Goal: Find contact information: Find contact information

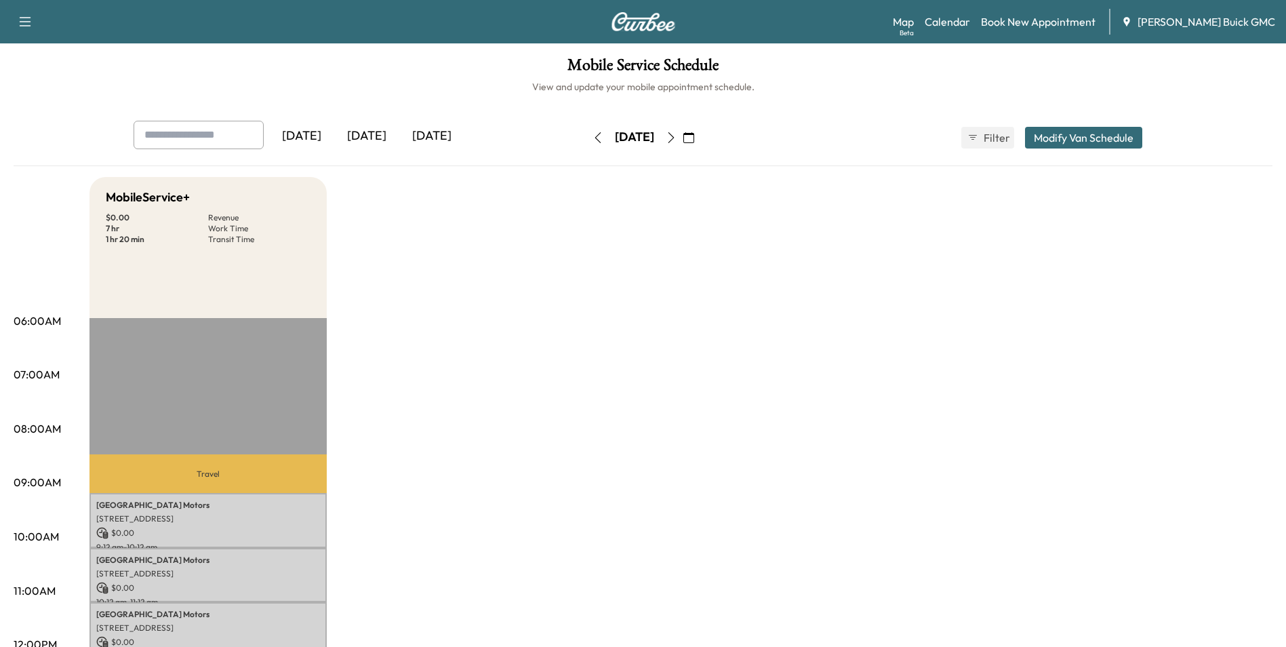
click at [367, 132] on div "[DATE]" at bounding box center [366, 136] width 65 height 31
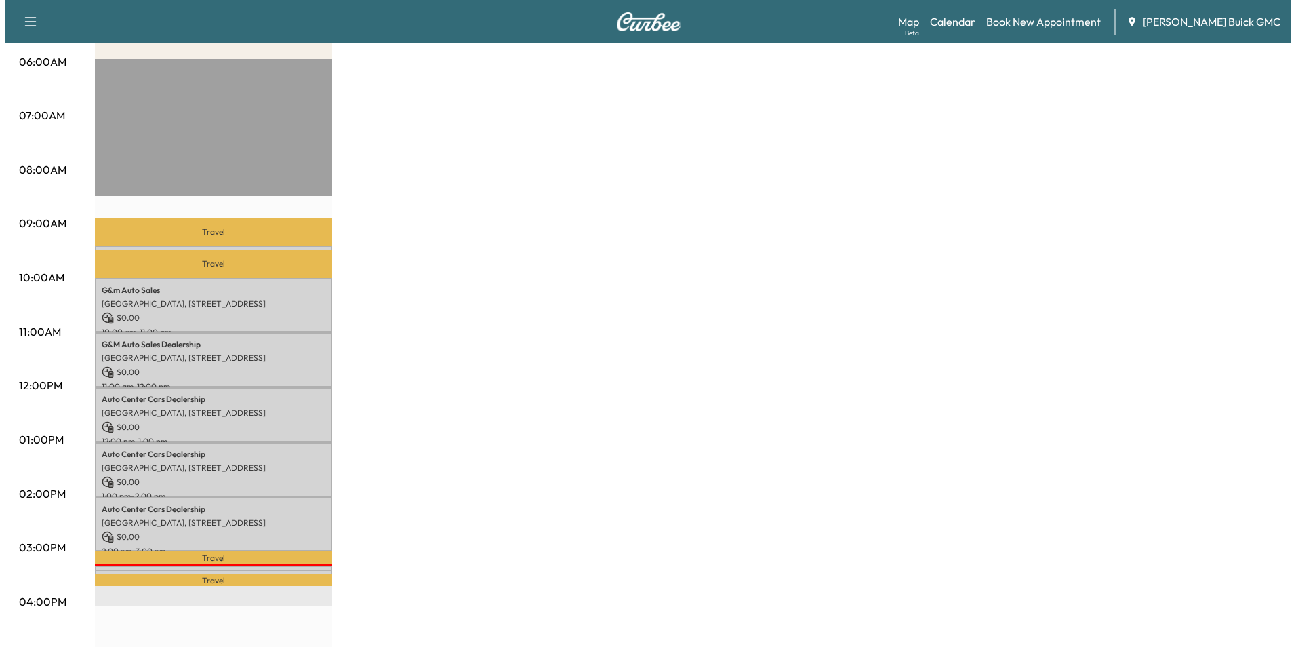
scroll to position [271, 0]
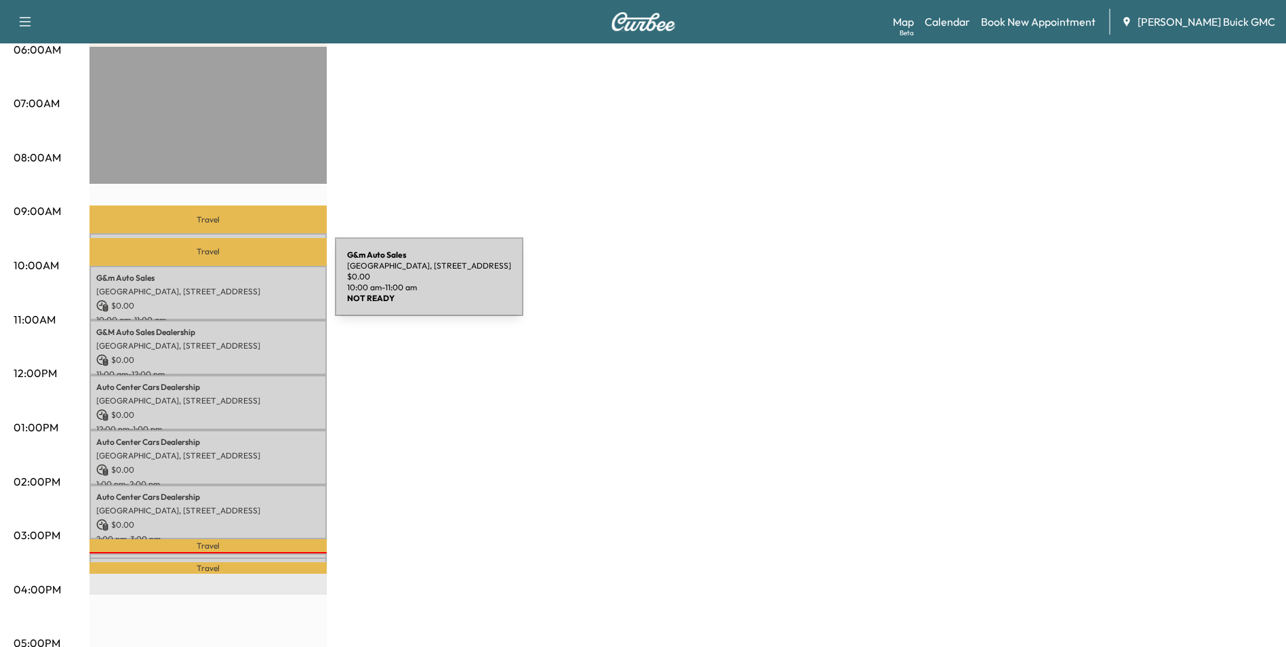
click at [233, 286] on p "[GEOGRAPHIC_DATA], [STREET_ADDRESS]" at bounding box center [208, 291] width 224 height 11
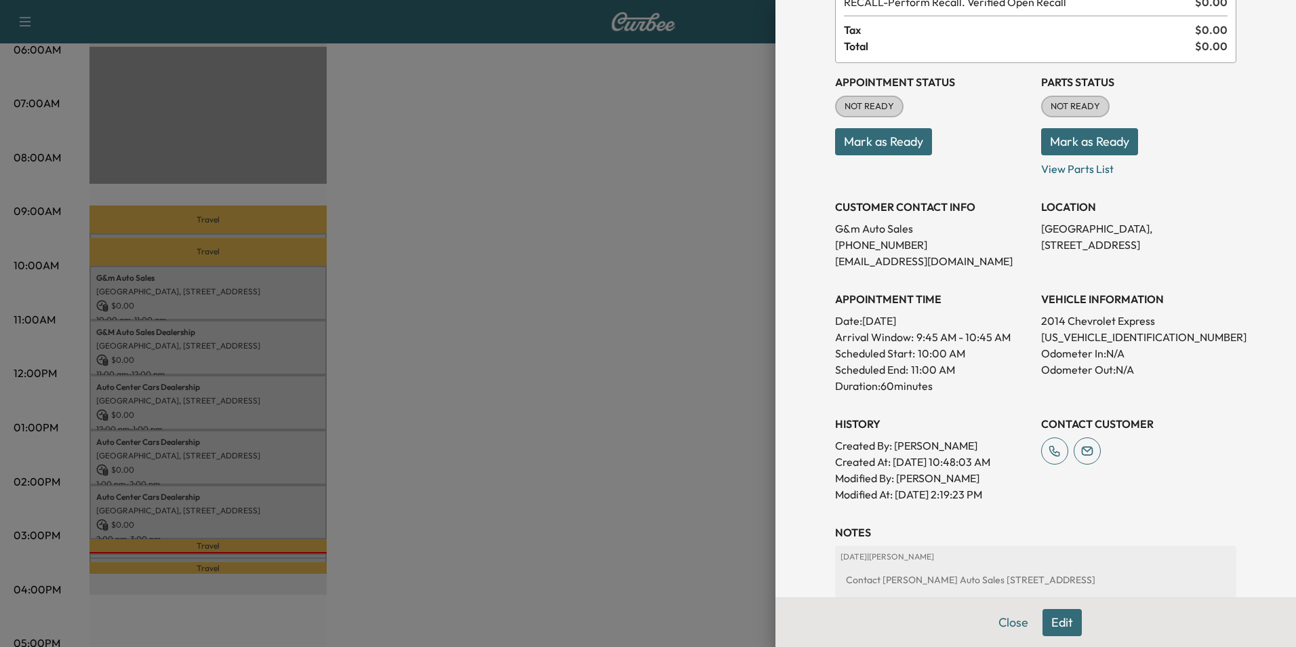
scroll to position [136, 0]
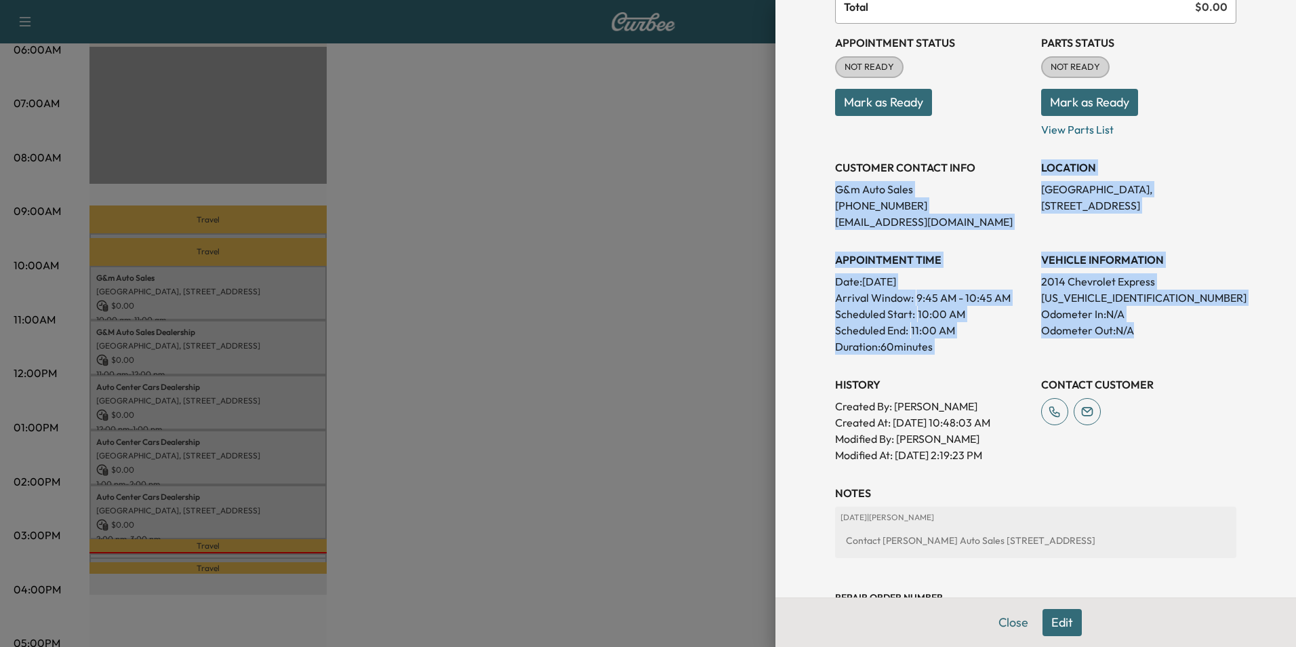
drag, startPoint x: 825, startPoint y: 188, endPoint x: 1175, endPoint y: 341, distance: 381.6
click at [1175, 341] on div "Appointment Status NOT READY Mark as Ready Parts Status NOT READY Mark as Ready…" at bounding box center [1035, 243] width 401 height 439
copy div "G&m Auto Sales [PHONE_NUMBER] [EMAIL_ADDRESS][DOMAIN_NAME] LOCATION [GEOGRAPHIC…"
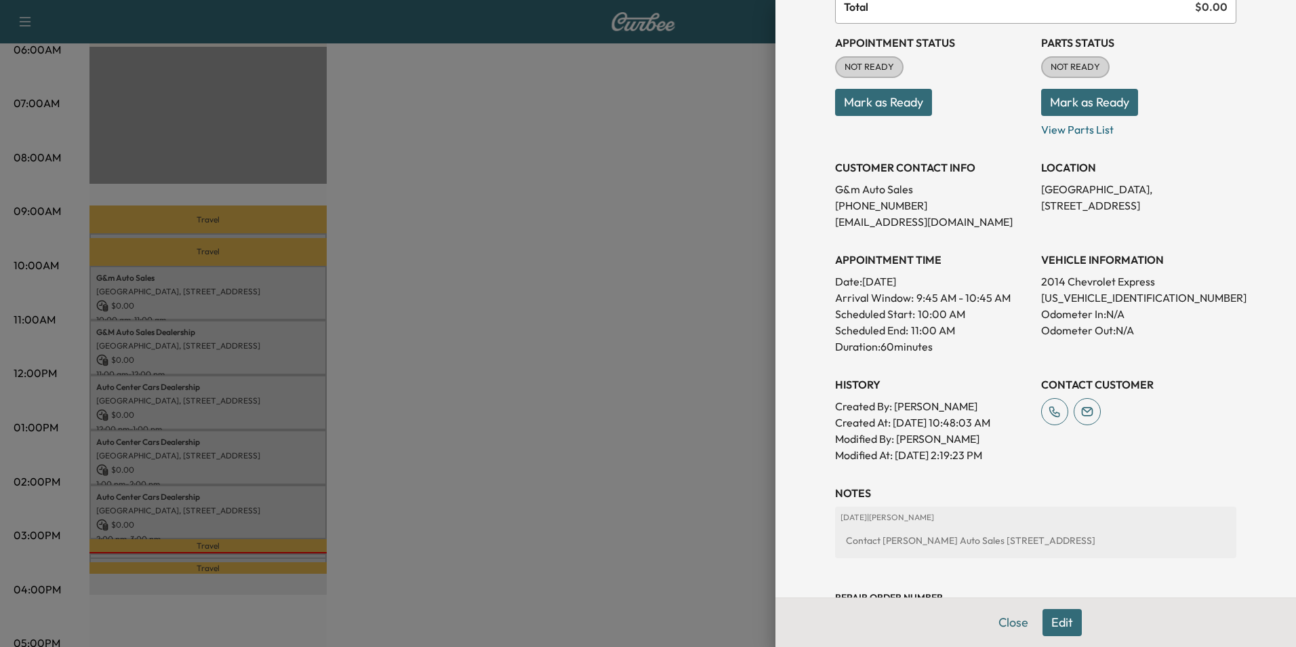
click at [527, 289] on div at bounding box center [648, 323] width 1296 height 647
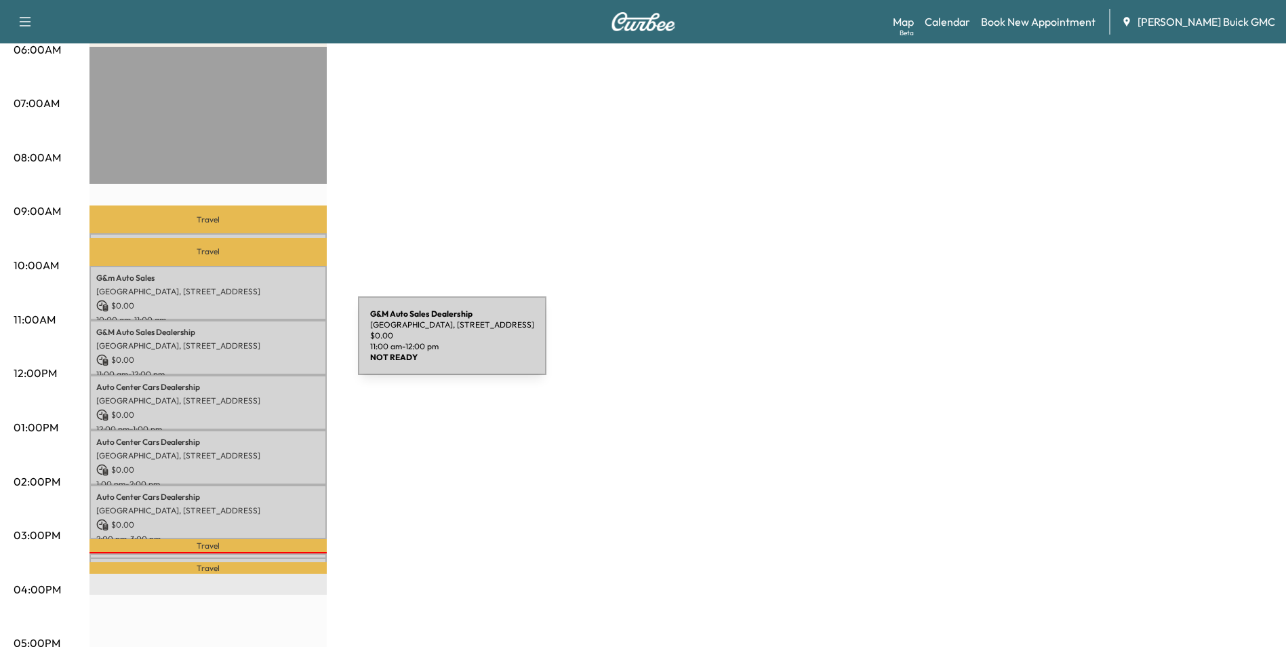
click at [256, 344] on p "[GEOGRAPHIC_DATA], [STREET_ADDRESS]" at bounding box center [208, 345] width 224 height 11
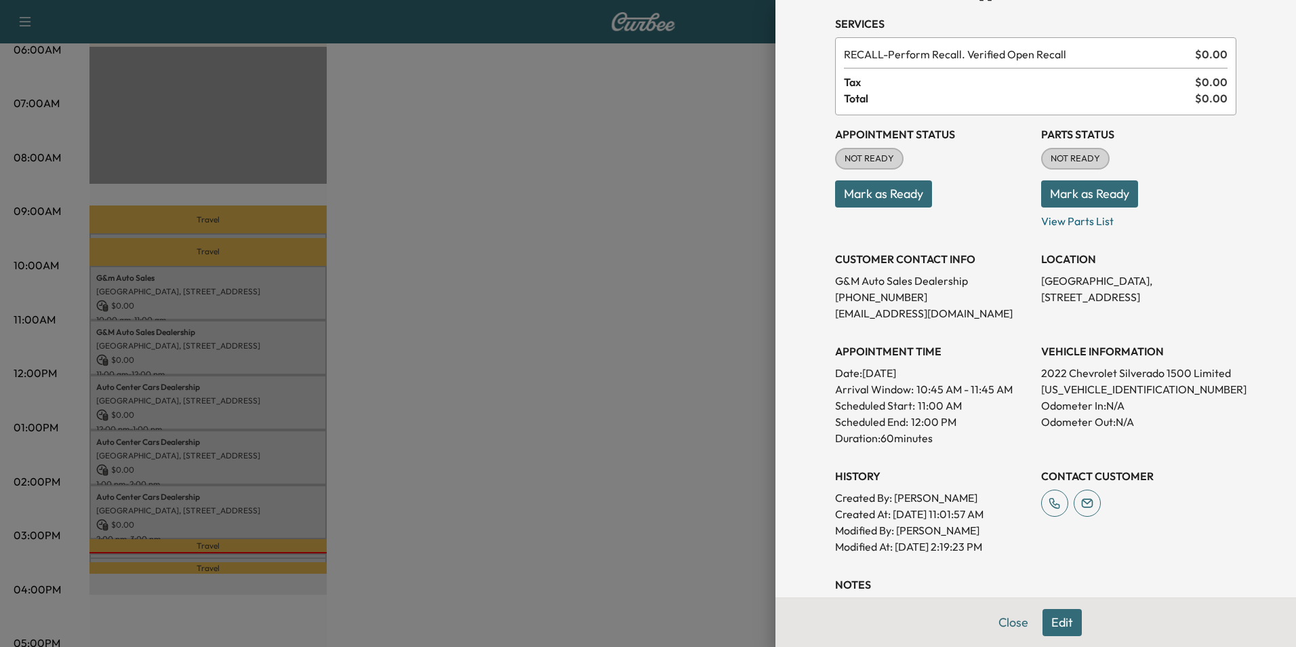
scroll to position [68, 0]
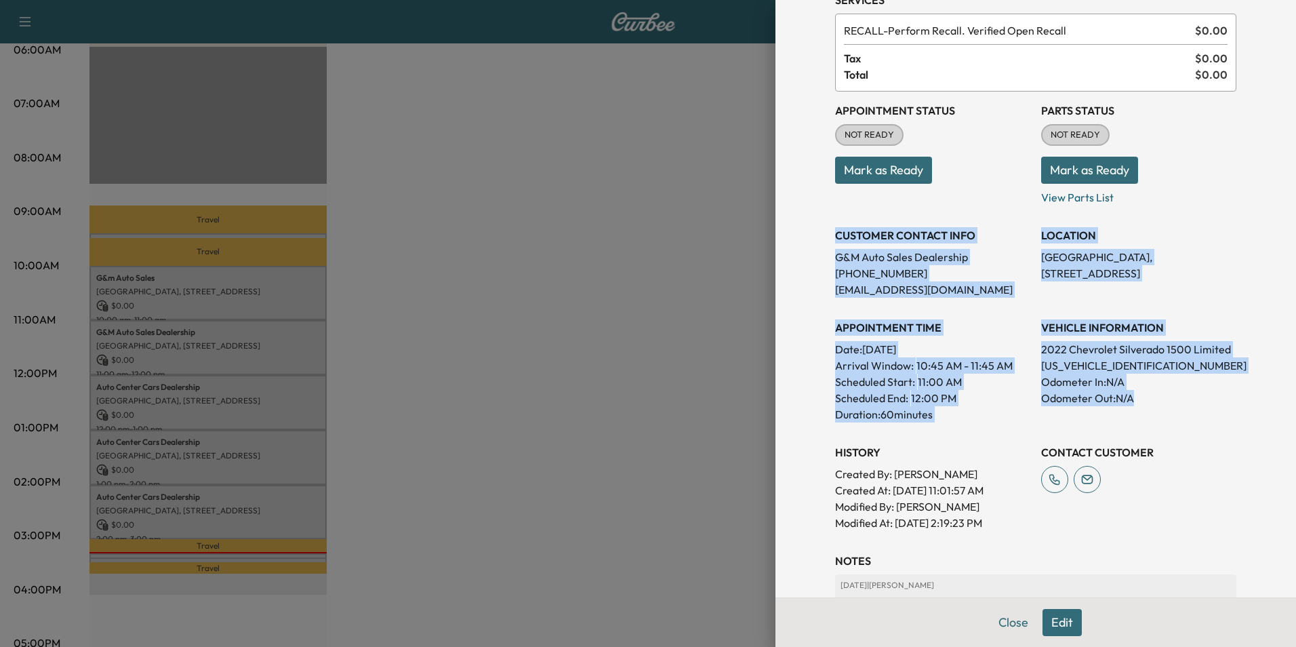
drag, startPoint x: 825, startPoint y: 234, endPoint x: 1136, endPoint y: 398, distance: 351.8
click at [1136, 398] on div "Appointment Status NOT READY Mark as Ready Parts Status NOT READY Mark as Ready…" at bounding box center [1035, 311] width 401 height 439
copy div "CUSTOMER CONTACT INFO G&M Auto Sales Dealership [PHONE_NUMBER] [EMAIL_ADDRESS][…"
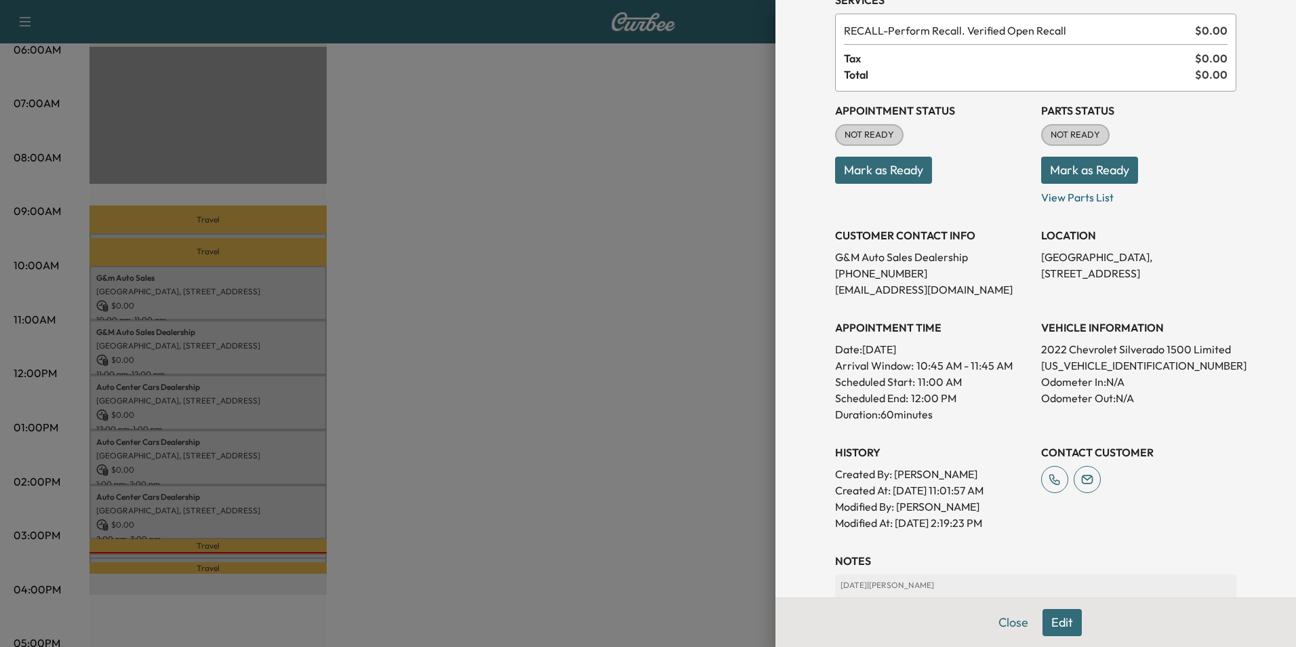
click at [628, 196] on div at bounding box center [648, 323] width 1296 height 647
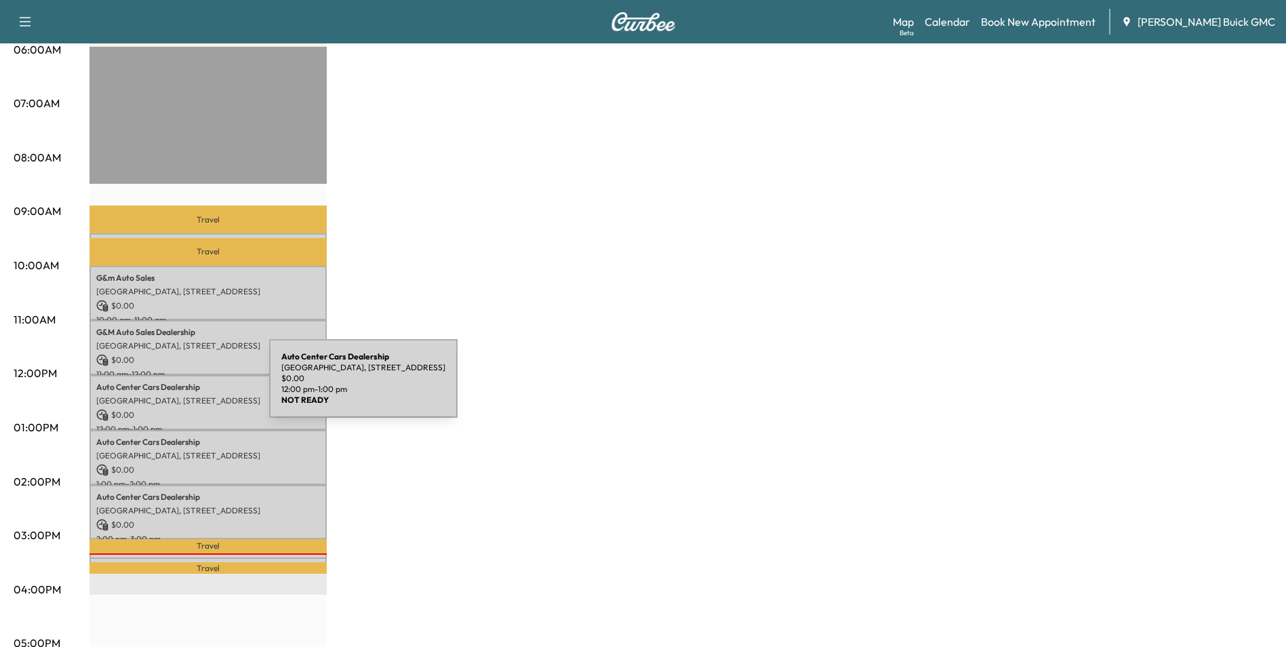
click at [167, 386] on p "Auto Center Cars Dealership" at bounding box center [208, 387] width 224 height 11
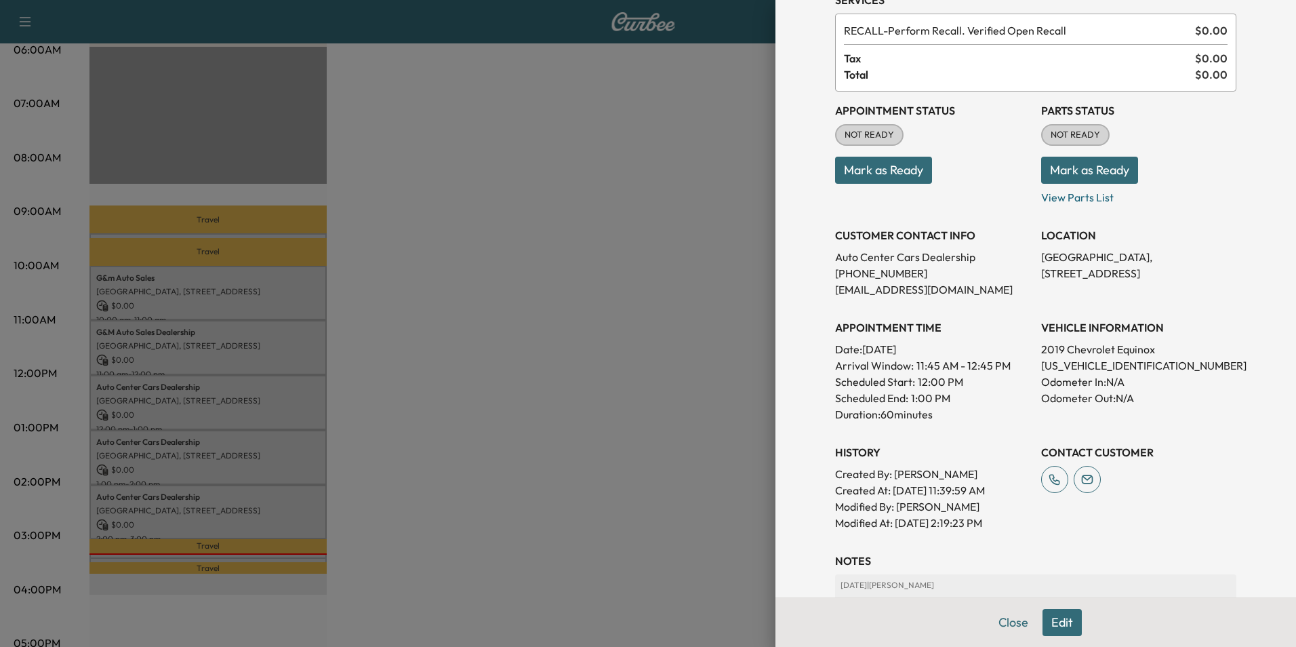
scroll to position [136, 0]
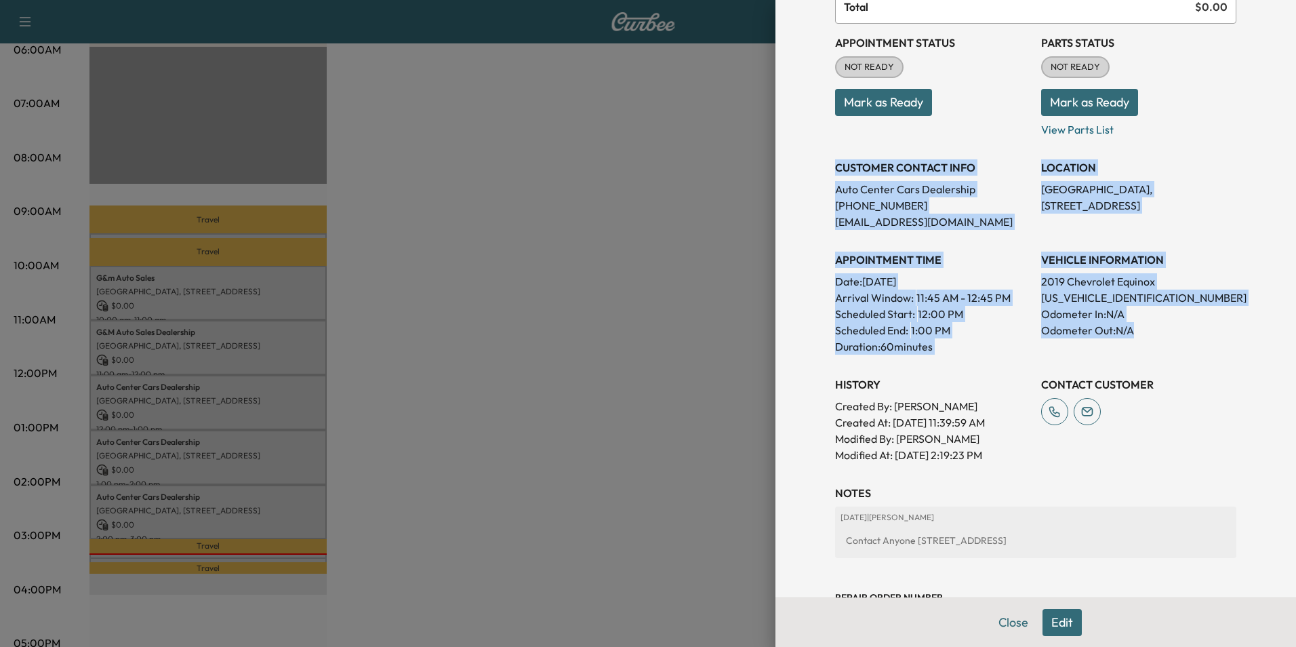
drag, startPoint x: 828, startPoint y: 165, endPoint x: 1159, endPoint y: 334, distance: 372.0
click at [1159, 334] on div "Appointment Status NOT READY Mark as Ready Parts Status NOT READY Mark as Ready…" at bounding box center [1035, 243] width 401 height 439
copy div "CUSTOMER CONTACT INFO Auto Center Cars Dealership [PHONE_NUMBER] [EMAIL_ADDRESS…"
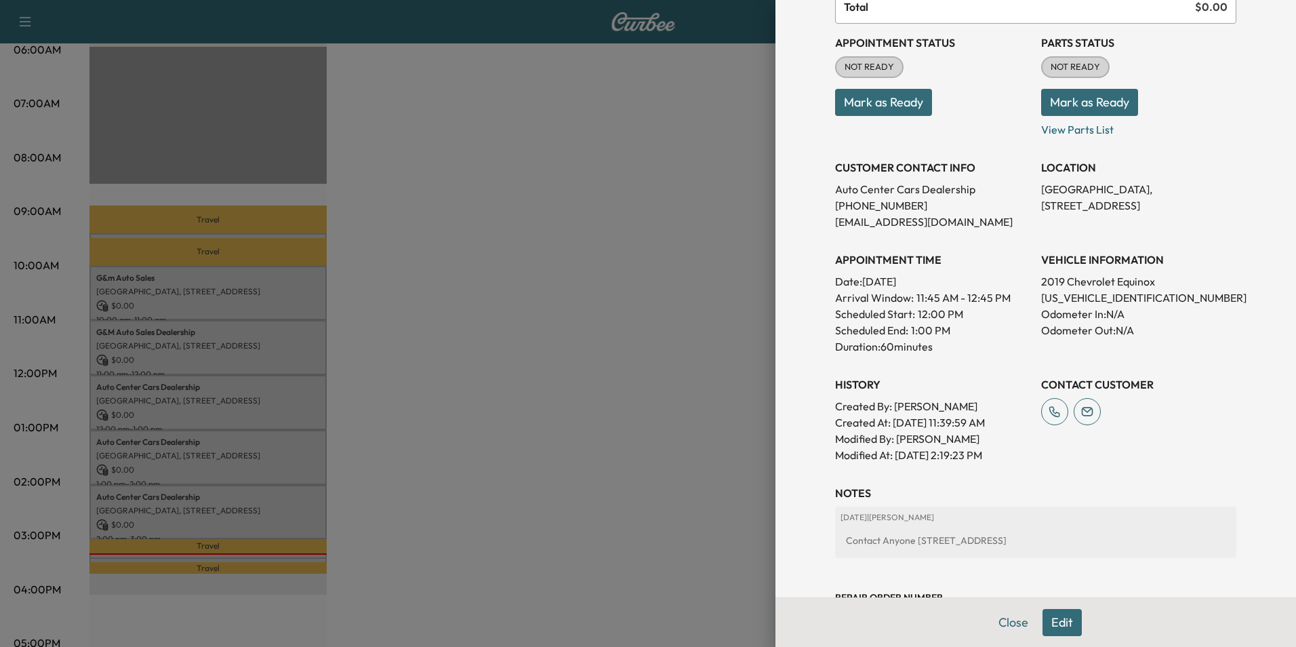
click at [566, 191] on div at bounding box center [648, 323] width 1296 height 647
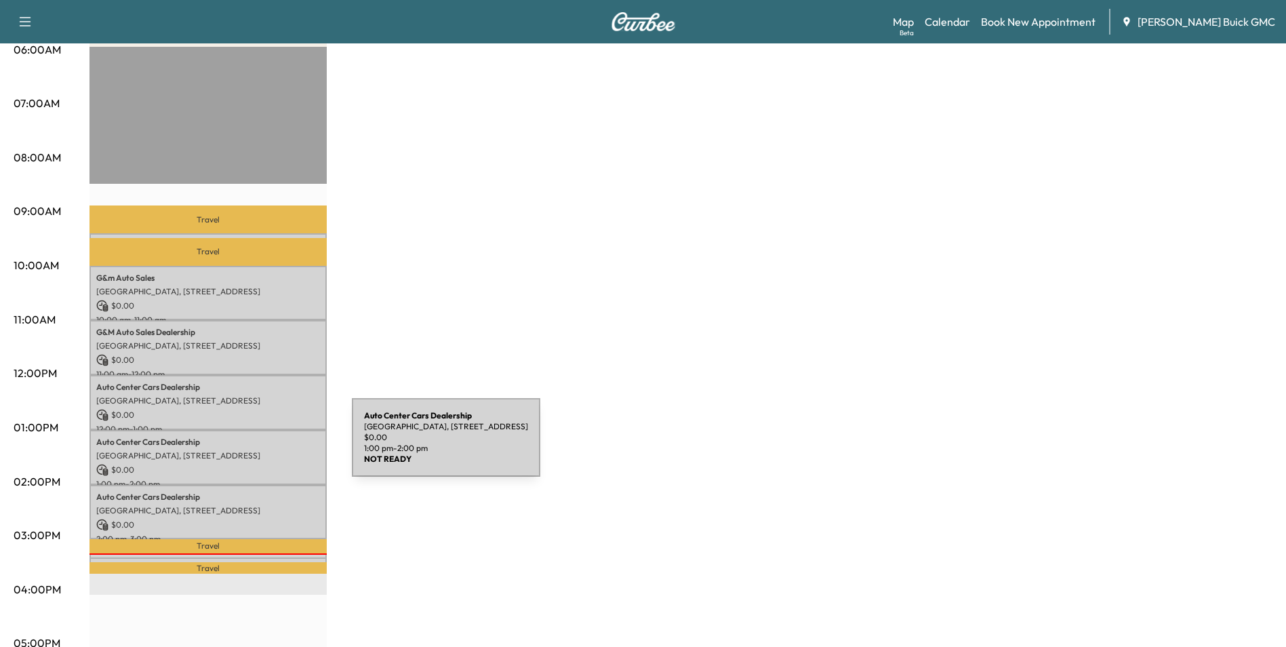
click at [250, 450] on p "[GEOGRAPHIC_DATA], [STREET_ADDRESS]" at bounding box center [208, 455] width 224 height 11
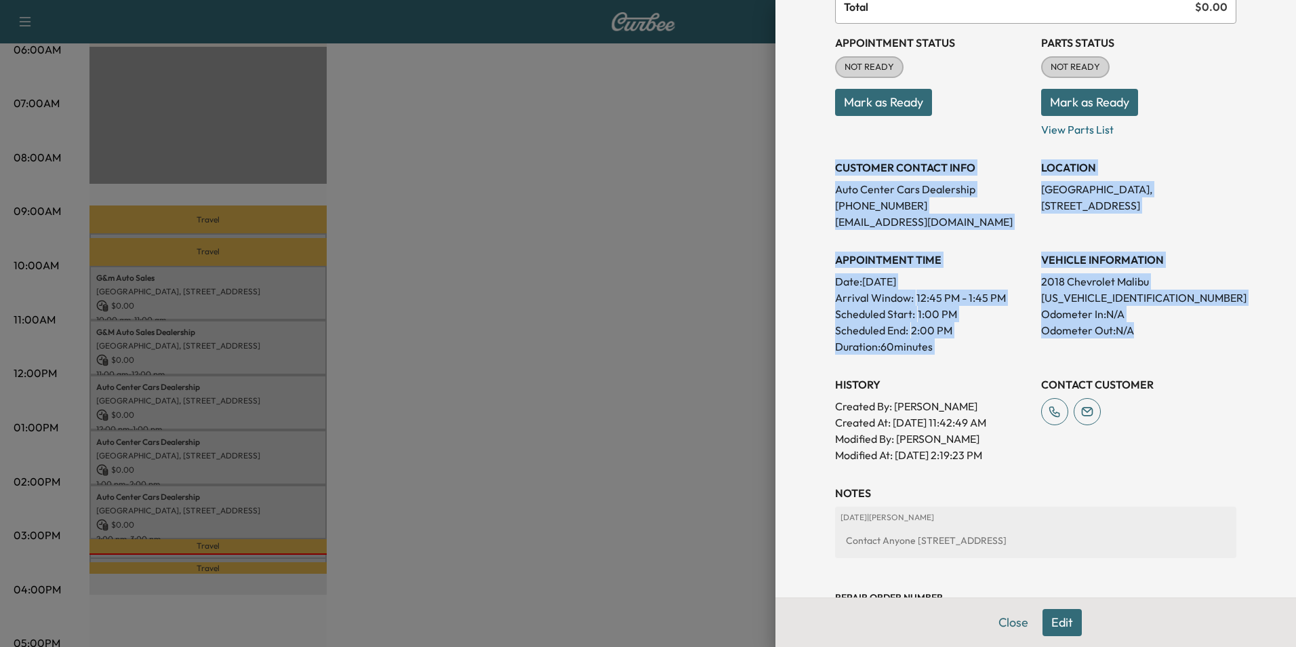
drag, startPoint x: 826, startPoint y: 165, endPoint x: 1200, endPoint y: 340, distance: 412.7
click at [1200, 340] on div "Appointment Status NOT READY Mark as Ready Parts Status NOT READY Mark as Ready…" at bounding box center [1035, 243] width 401 height 439
copy div "CUSTOMER CONTACT INFO Auto Center Cars Dealership [PHONE_NUMBER] [EMAIL_ADDRESS…"
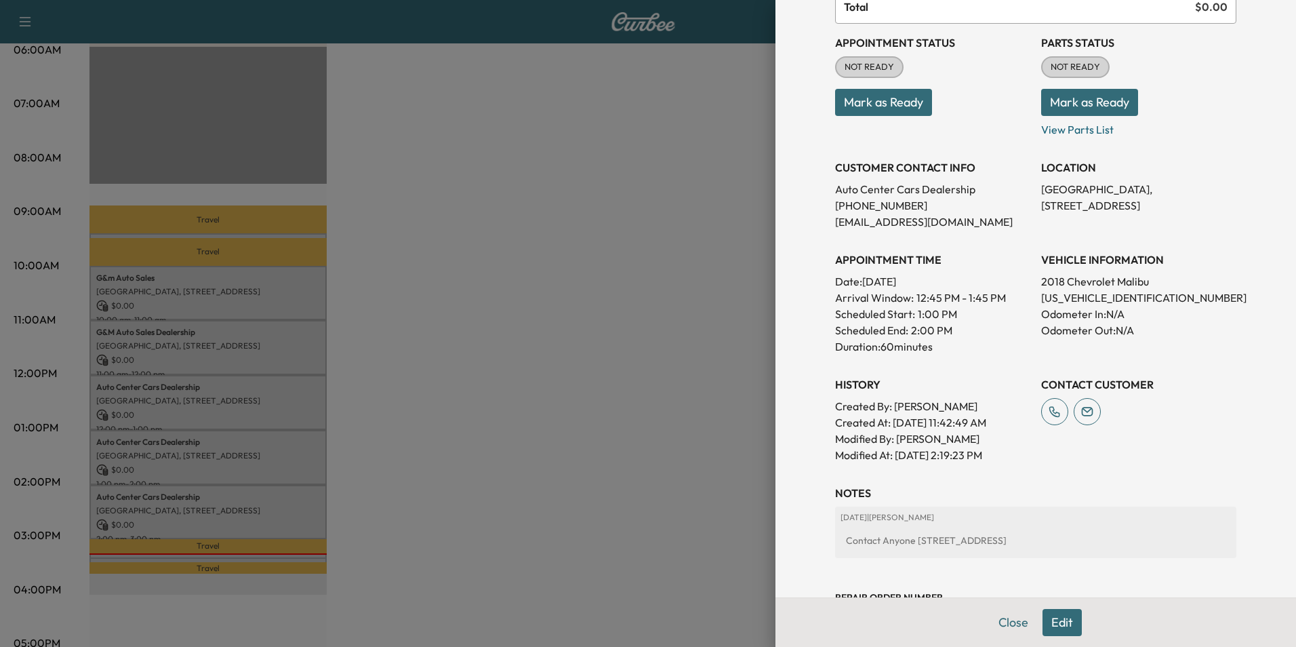
click at [519, 390] on div at bounding box center [648, 323] width 1296 height 647
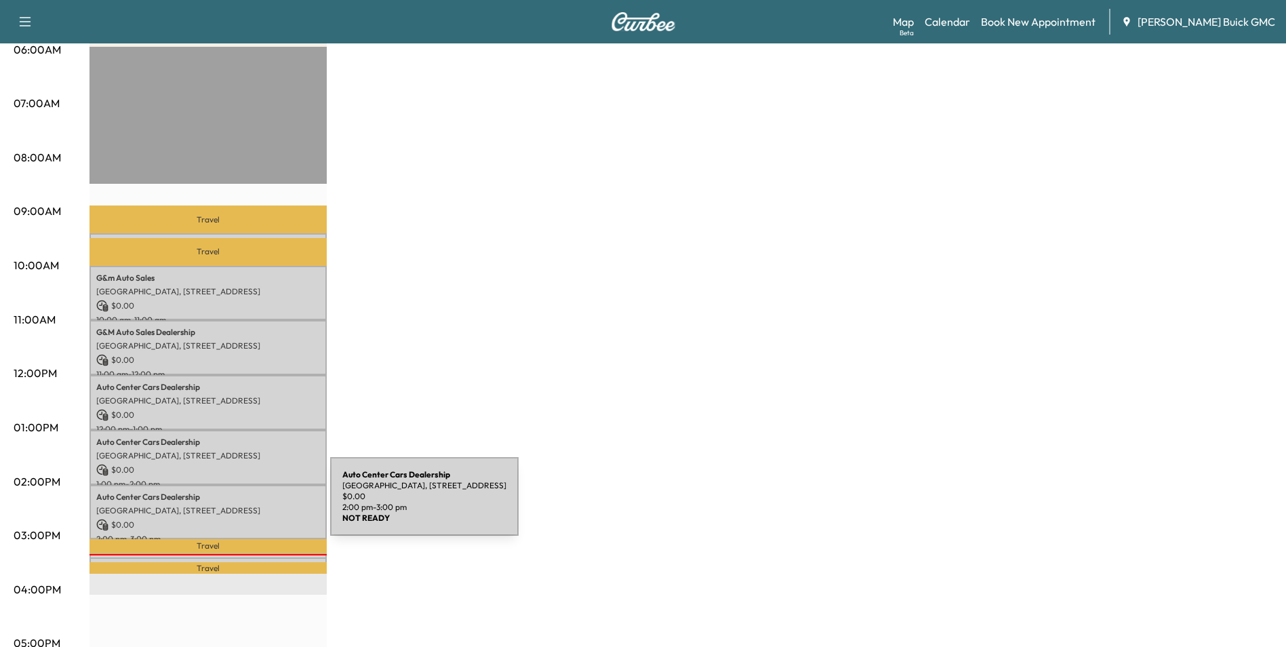
click at [228, 505] on p "[GEOGRAPHIC_DATA], [STREET_ADDRESS]" at bounding box center [208, 510] width 224 height 11
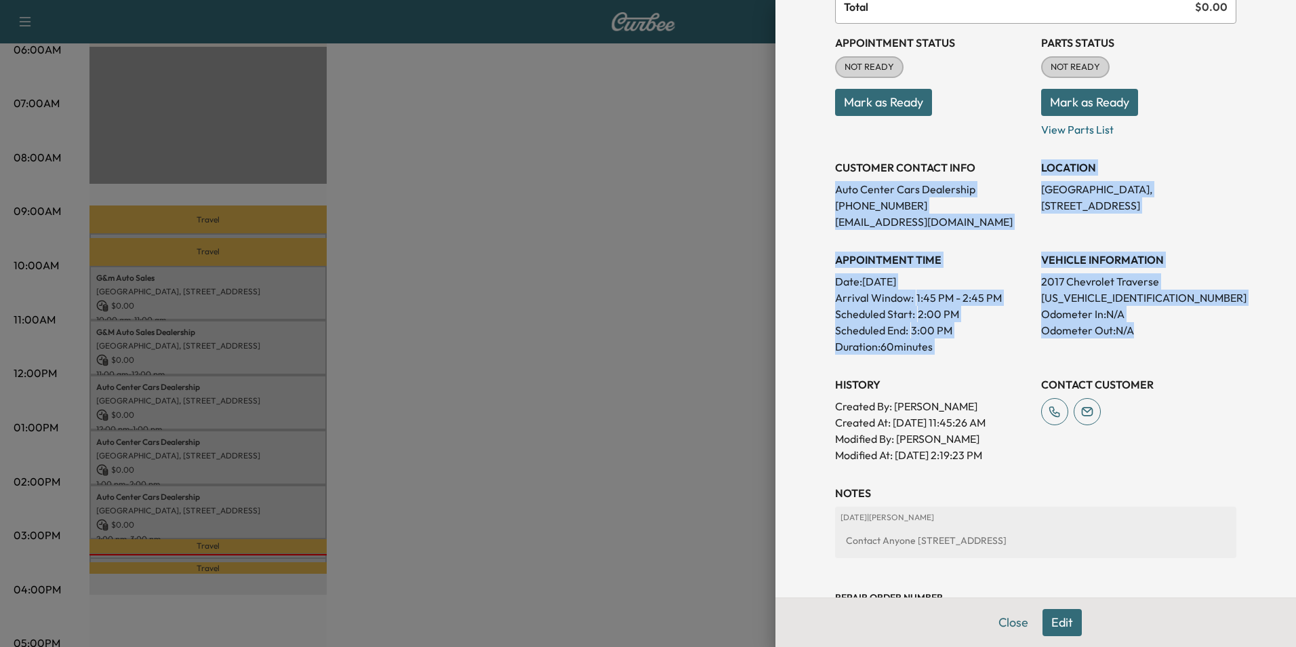
drag, startPoint x: 825, startPoint y: 188, endPoint x: 1169, endPoint y: 332, distance: 372.5
click at [1169, 332] on div "Appointment Status NOT READY Mark as Ready Parts Status NOT READY Mark as Ready…" at bounding box center [1035, 243] width 401 height 439
copy div "Auto Center Cars Dealership [PHONE_NUMBER] [EMAIL_ADDRESS][DOMAIN_NAME] LOCATIO…"
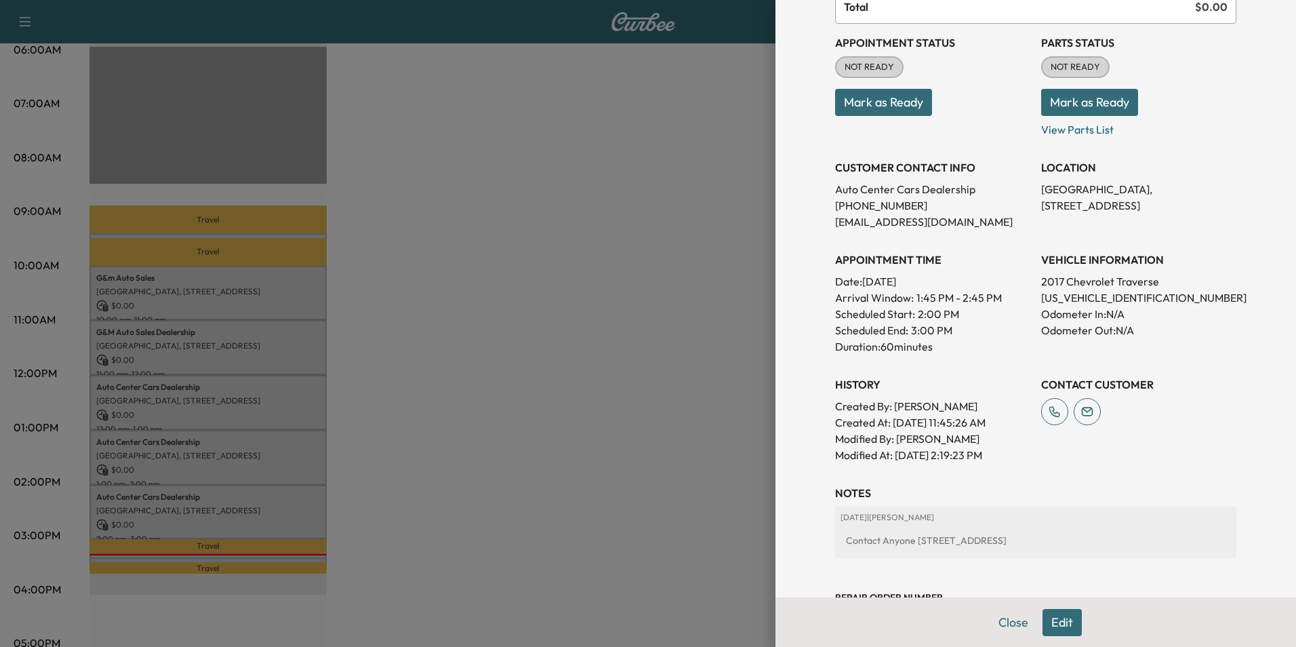
click at [510, 347] on div at bounding box center [648, 323] width 1296 height 647
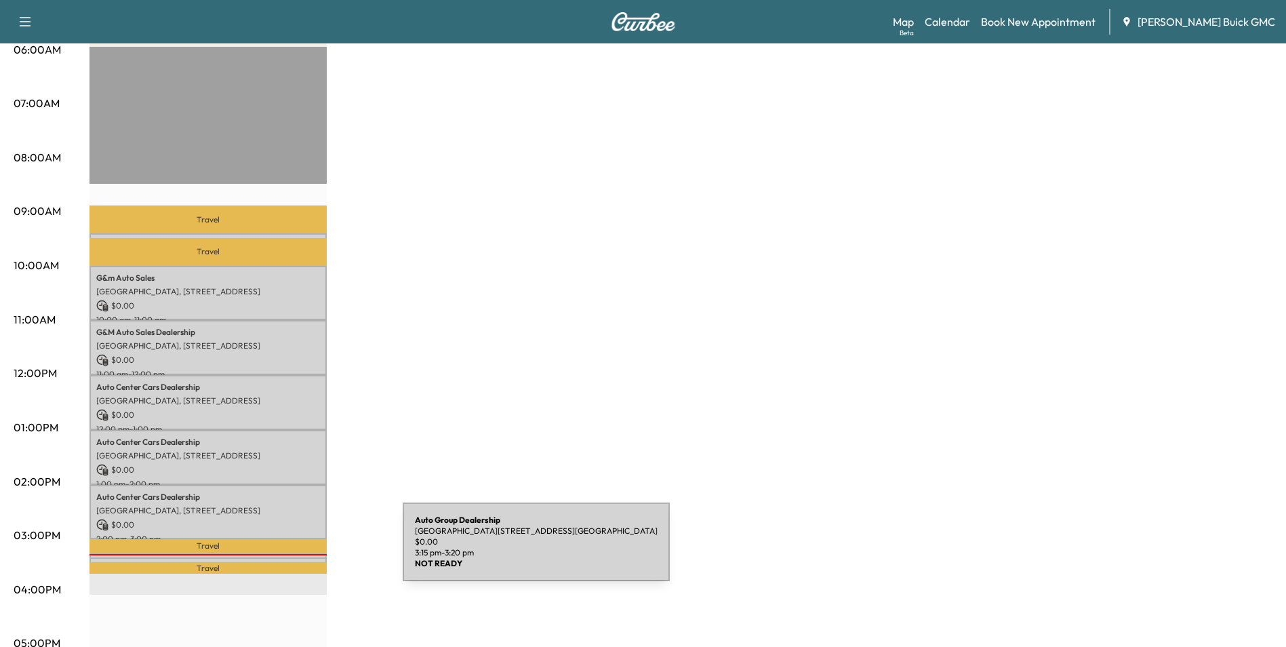
click at [301, 553] on div "Auto Group [GEOGRAPHIC_DATA][STREET_ADDRESS][GEOGRAPHIC_DATA] $ 0.00 3:15 pm - …" at bounding box center [207, 560] width 237 height 14
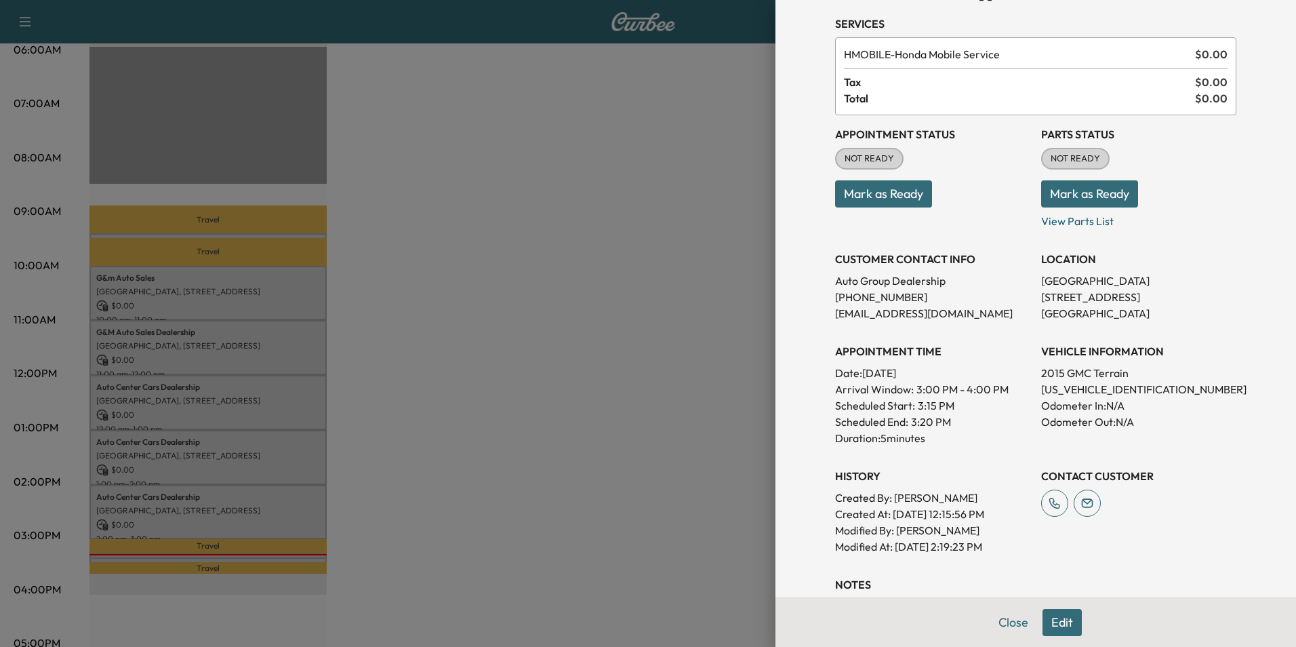
scroll to position [203, 0]
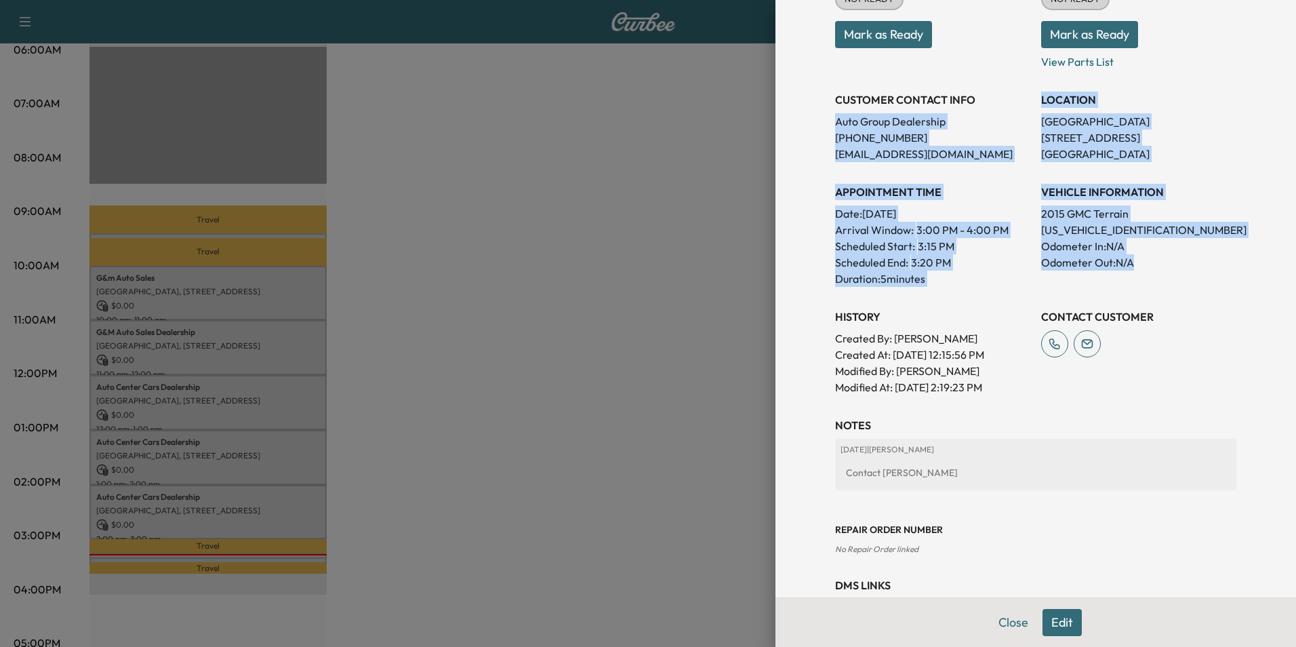
drag, startPoint x: 825, startPoint y: 117, endPoint x: 1166, endPoint y: 269, distance: 373.6
click at [1166, 269] on div "Appointment Status NOT READY Mark as Ready Parts Status NOT READY Mark as Ready…" at bounding box center [1035, 175] width 401 height 439
copy div "Auto Group Dealership [PHONE_NUMBER] [EMAIL_ADDRESS][DOMAIN_NAME] LOCATION [GEO…"
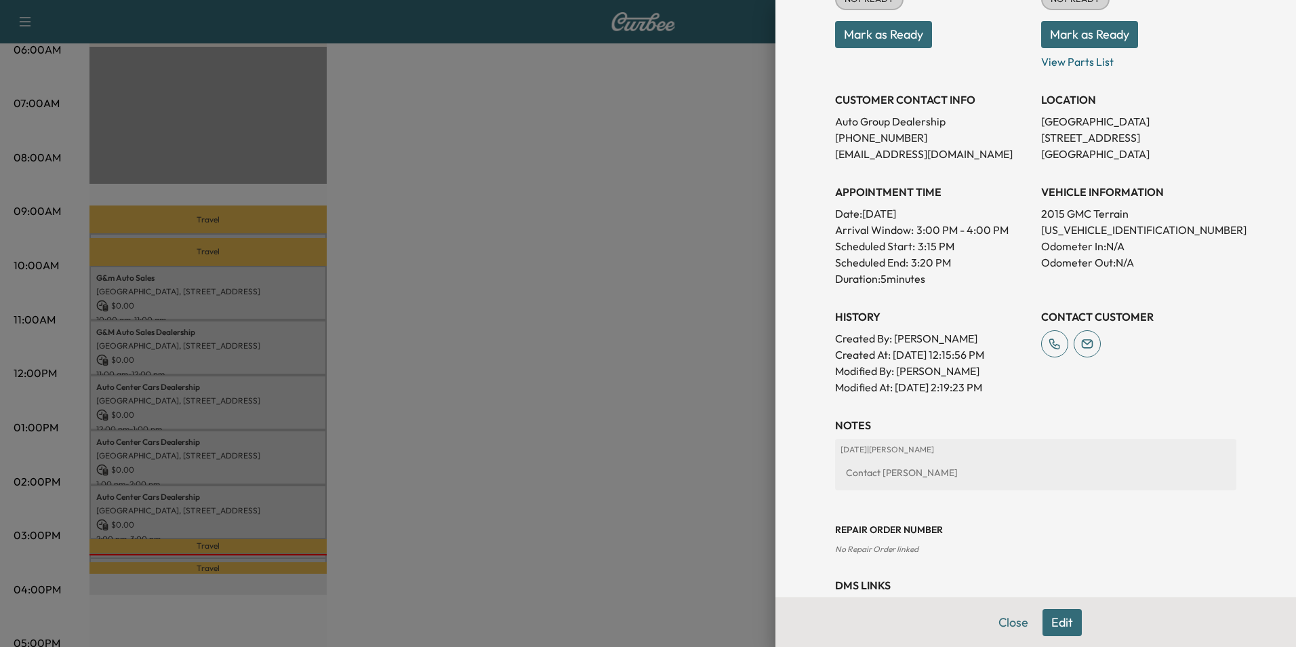
click at [453, 442] on div at bounding box center [648, 323] width 1296 height 647
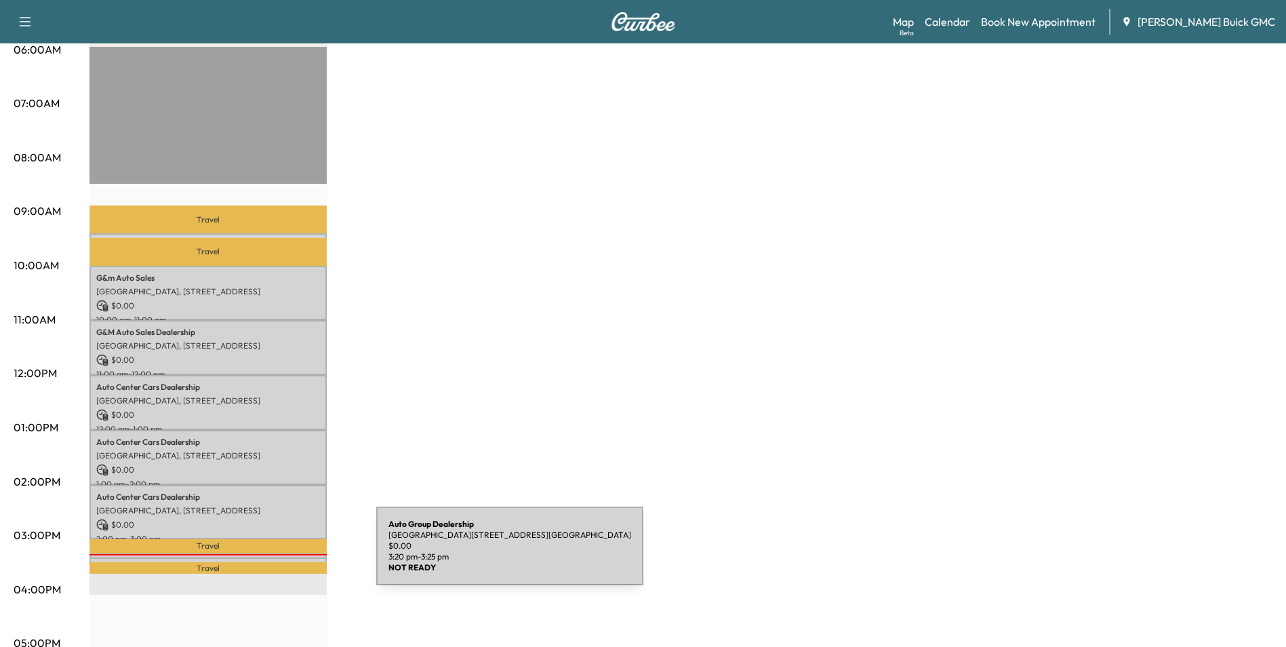
click at [275, 557] on div "Auto Group [GEOGRAPHIC_DATA][STREET_ADDRESS][GEOGRAPHIC_DATA] $ 0.00 3:20 pm - …" at bounding box center [207, 564] width 237 height 14
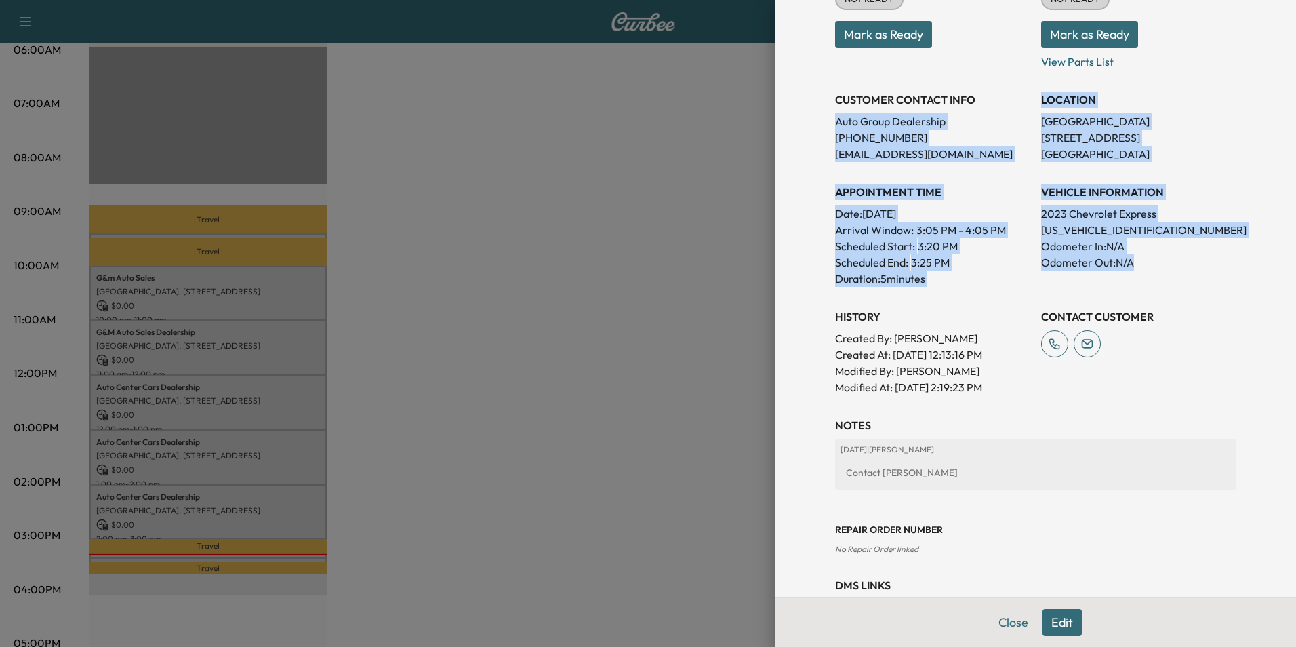
drag, startPoint x: 868, startPoint y: 145, endPoint x: 1189, endPoint y: 264, distance: 342.5
click at [1189, 264] on div "Appointment Status NOT READY Mark as Ready Parts Status NOT READY Mark as Ready…" at bounding box center [1035, 175] width 401 height 439
drag, startPoint x: 1189, startPoint y: 264, endPoint x: 1184, endPoint y: 157, distance: 107.2
click at [1184, 157] on div "LOCATION [GEOGRAPHIC_DATA][STREET_ADDRESS][GEOGRAPHIC_DATA]" at bounding box center [1138, 121] width 195 height 81
click at [1169, 156] on div "LOCATION [GEOGRAPHIC_DATA][STREET_ADDRESS][GEOGRAPHIC_DATA]" at bounding box center [1138, 121] width 195 height 81
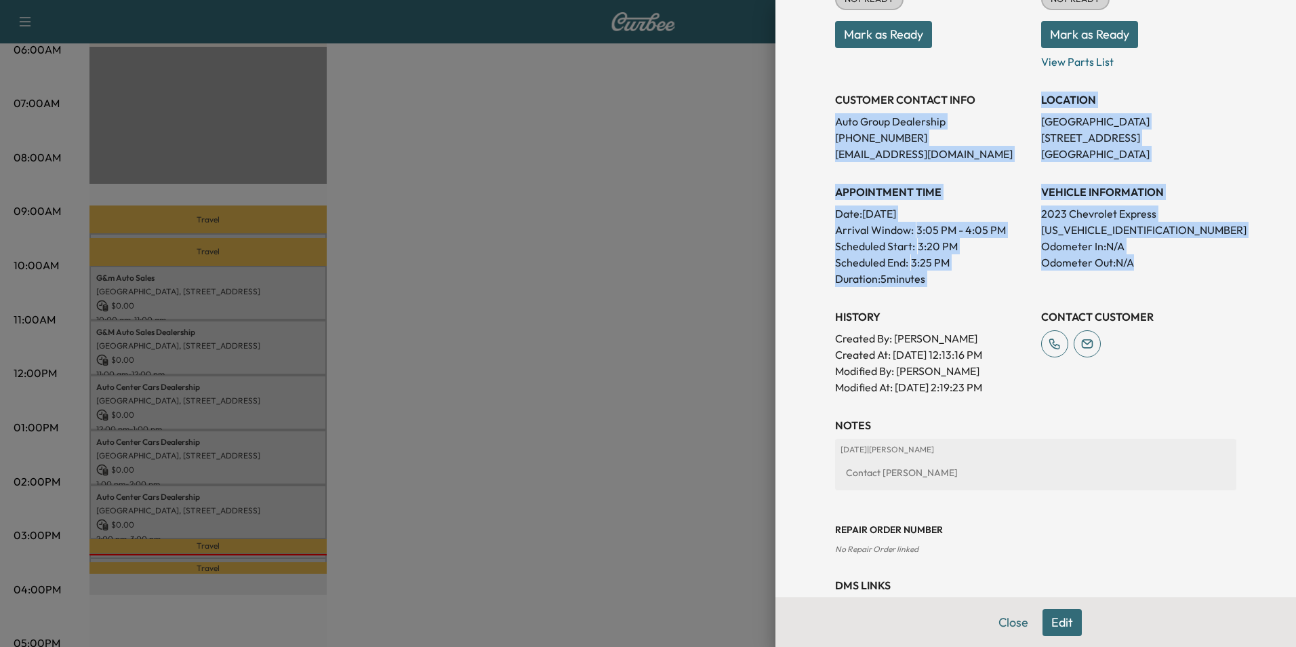
click at [941, 131] on p "[PHONE_NUMBER]" at bounding box center [932, 137] width 195 height 16
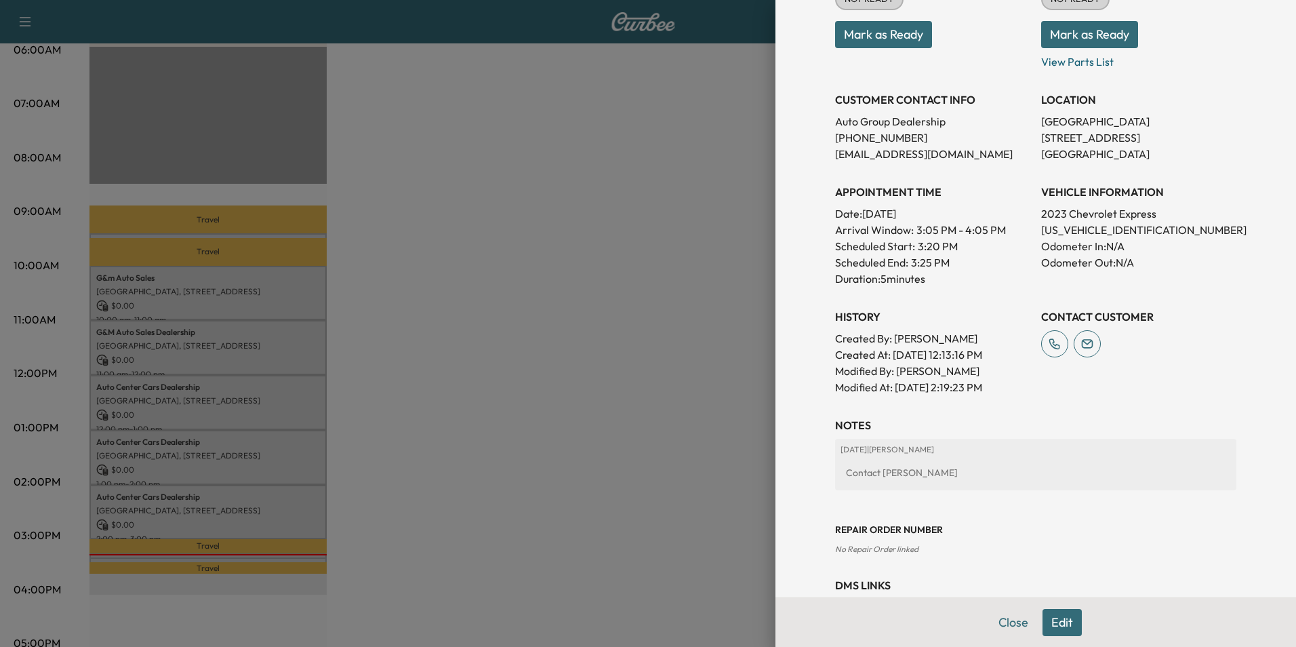
drag, startPoint x: 825, startPoint y: 119, endPoint x: 1175, endPoint y: 133, distance: 350.1
click at [1175, 133] on div "Appointment Status NOT READY Mark as Ready Parts Status NOT READY Mark as Ready…" at bounding box center [1035, 175] width 401 height 439
drag, startPoint x: 1175, startPoint y: 133, endPoint x: 1228, endPoint y: 214, distance: 96.8
click at [1227, 214] on div "Appointment Details Services HMOBILE - Honda Mobile Service $ 0.00 Tax $ 0.00 T…" at bounding box center [1036, 221] width 434 height 848
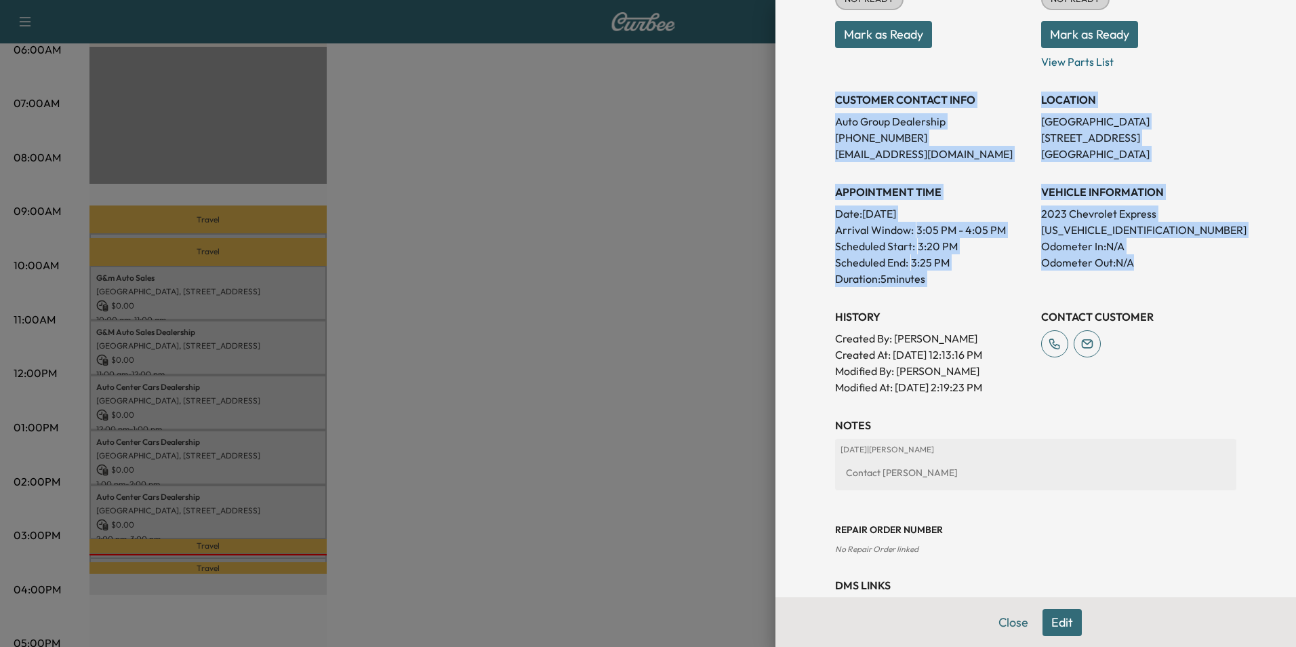
drag, startPoint x: 825, startPoint y: 94, endPoint x: 1147, endPoint y: 264, distance: 364.2
click at [1147, 264] on div "Appointment Status NOT READY Mark as Ready Parts Status NOT READY Mark as Ready…" at bounding box center [1035, 175] width 401 height 439
copy div "CUSTOMER CONTACT INFO Auto Group Dealership [PHONE_NUMBER] [EMAIL_ADDRESS][DOMA…"
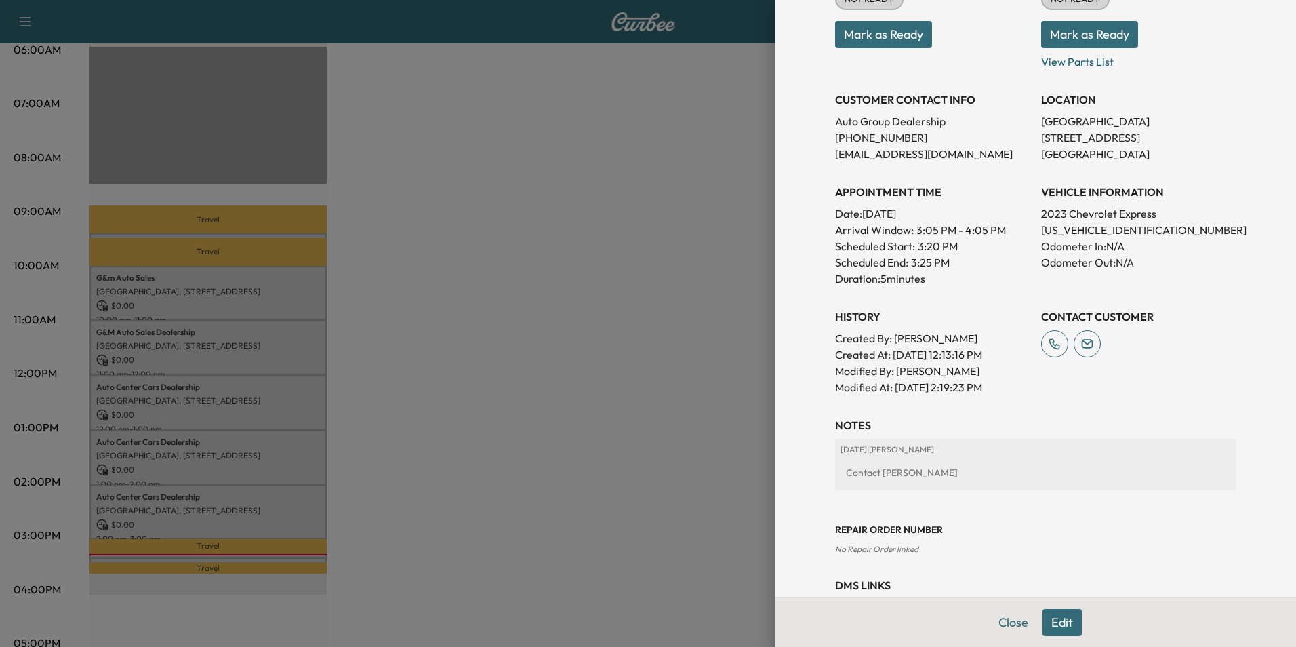
click at [551, 384] on div at bounding box center [648, 323] width 1296 height 647
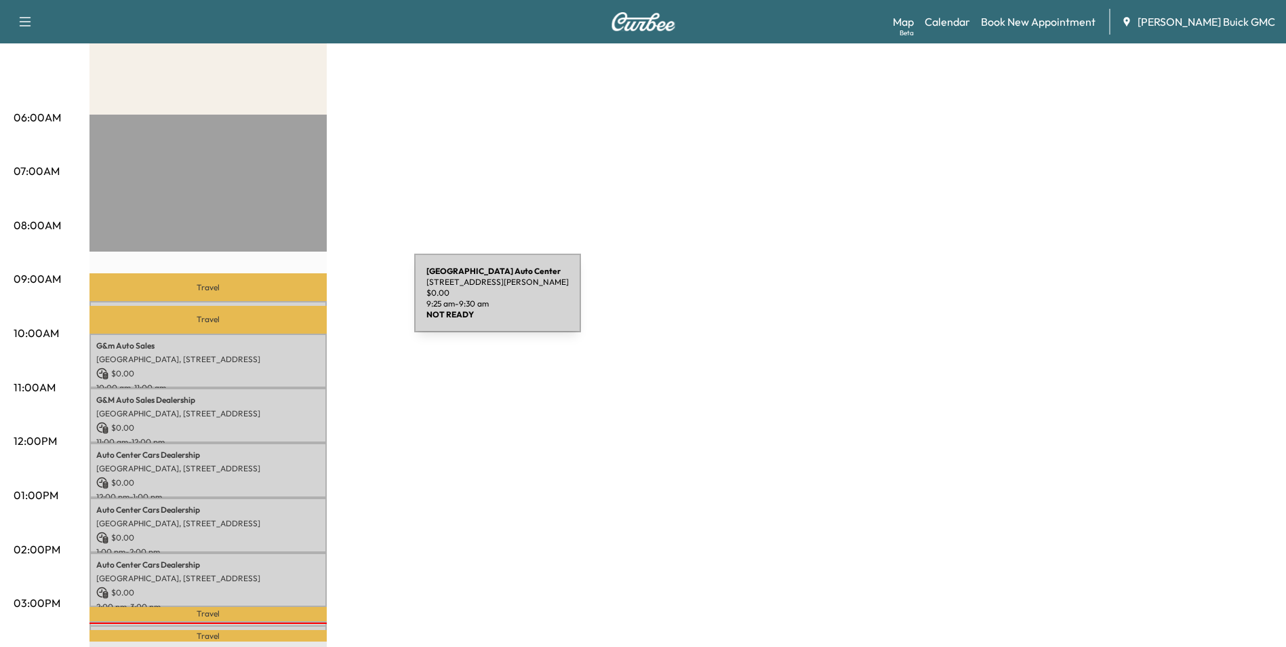
click at [313, 301] on div "[GEOGRAPHIC_DATA] [STREET_ADDRESS][PERSON_NAME] $ 0.00 9:25 am - 9:30 am" at bounding box center [207, 308] width 237 height 14
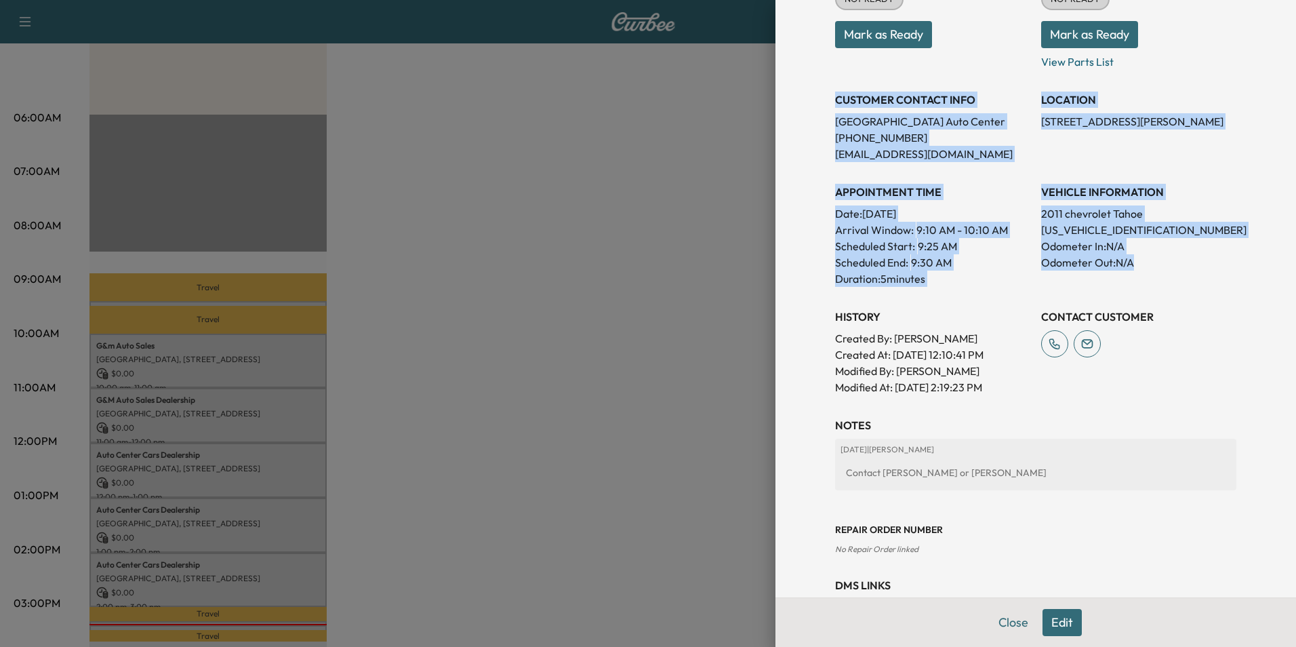
drag, startPoint x: 827, startPoint y: 97, endPoint x: 1138, endPoint y: 276, distance: 358.4
click at [1138, 276] on div "Appointment Status NOT READY Mark as Ready Parts Status NOT READY Mark as Ready…" at bounding box center [1035, 175] width 401 height 439
copy div "CUSTOMER CONTACT INFO [GEOGRAPHIC_DATA] [PHONE_NUMBER] [EMAIL_ADDRESS][DOMAIN_N…"
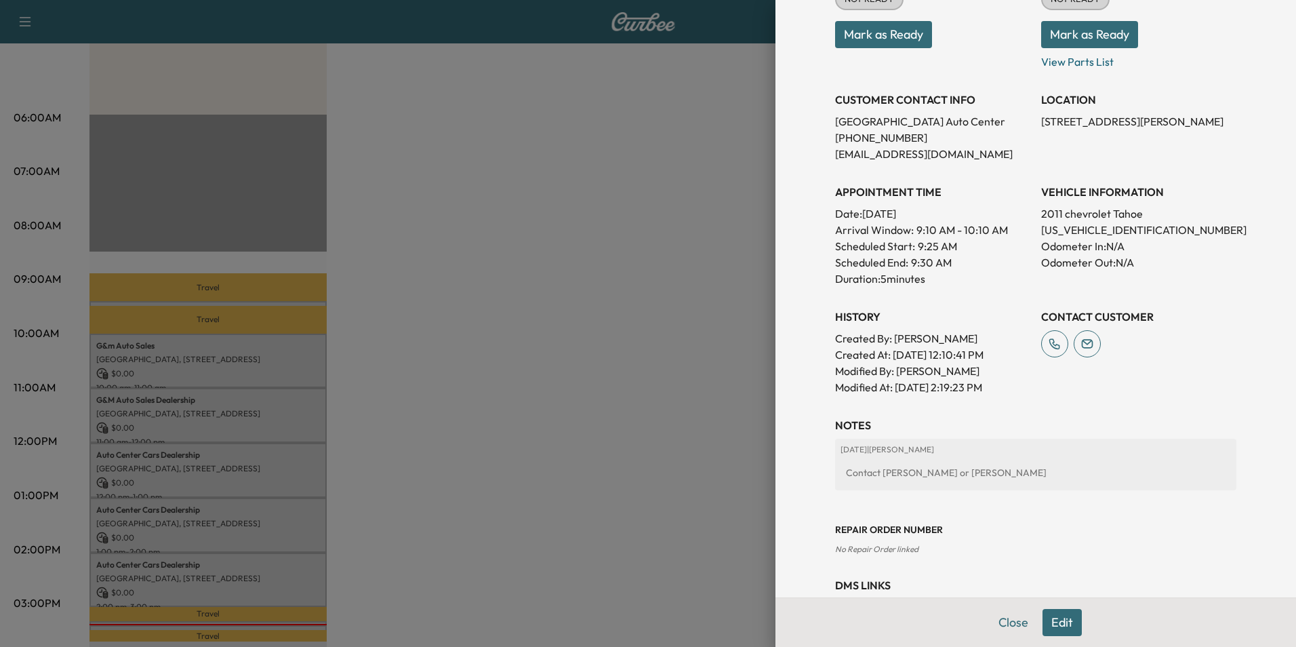
click at [570, 359] on div at bounding box center [648, 323] width 1296 height 647
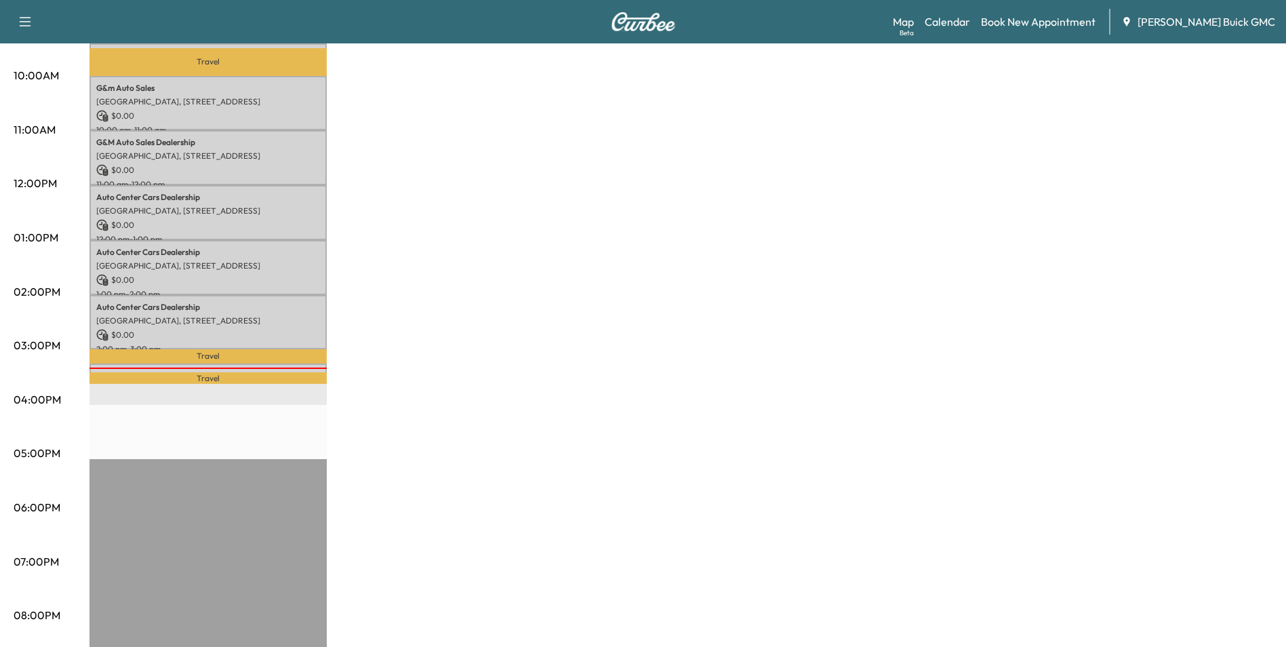
scroll to position [475, 0]
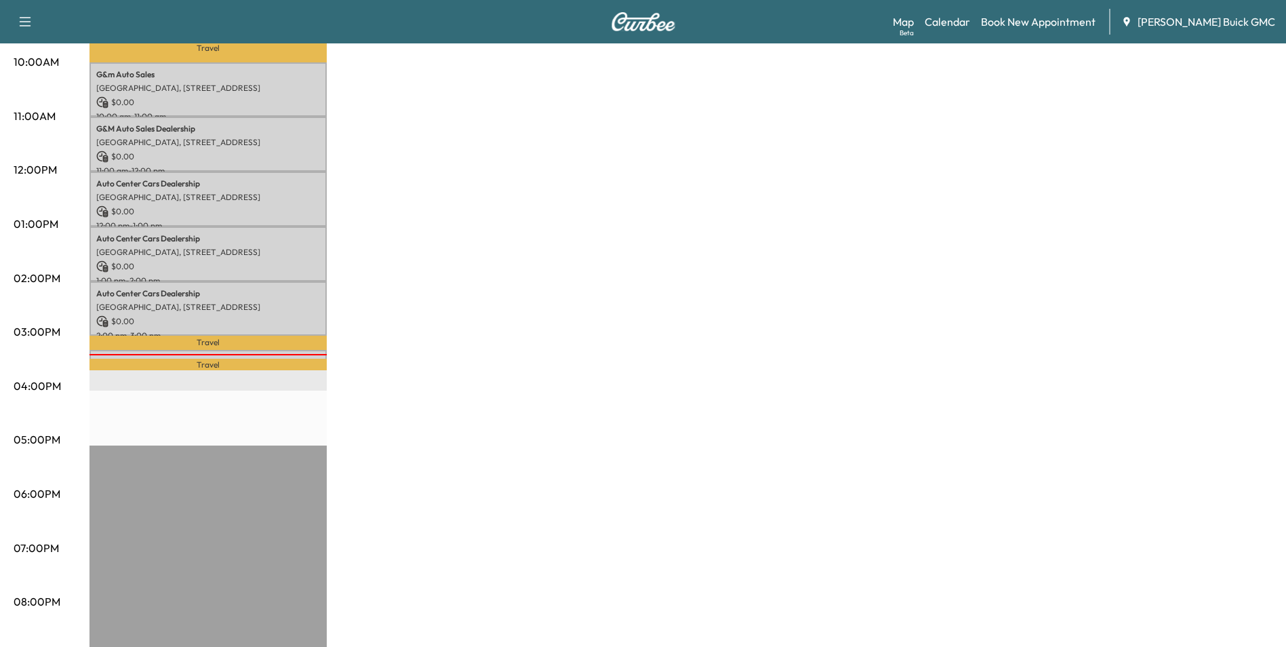
click at [273, 369] on div "Travel [GEOGRAPHIC_DATA] [STREET_ADDRESS][PERSON_NAME] $ 0.00 9:25 am - 9:30 am…" at bounding box center [207, 281] width 237 height 876
click at [279, 359] on p "Travel" at bounding box center [207, 365] width 237 height 12
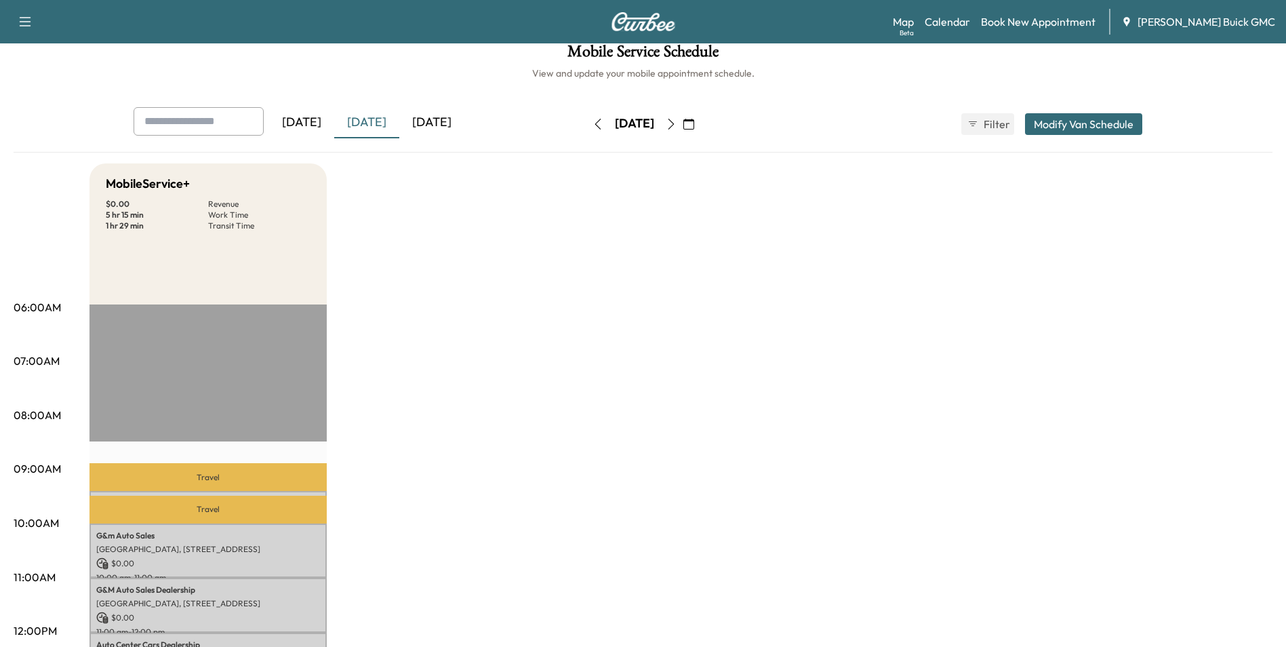
scroll to position [0, 0]
